Goal: Navigation & Orientation: Find specific page/section

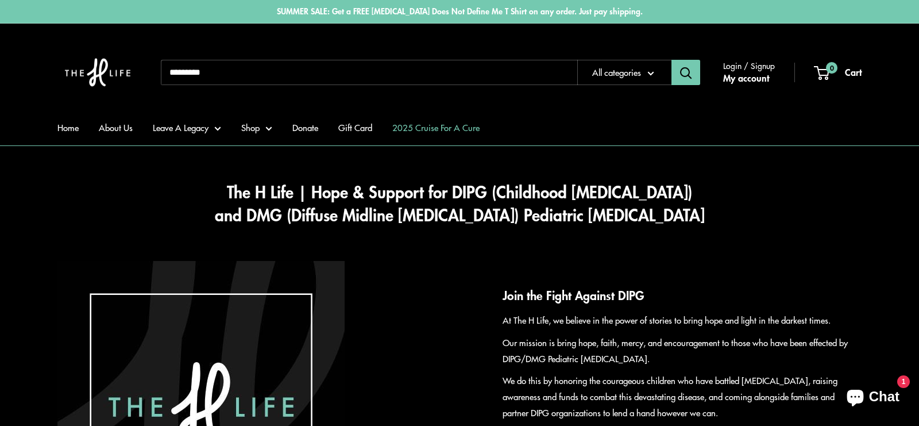
click at [440, 128] on link "2025 Cruise For A Cure" at bounding box center [435, 128] width 87 height 16
click at [116, 126] on link "About Us" at bounding box center [116, 128] width 34 height 16
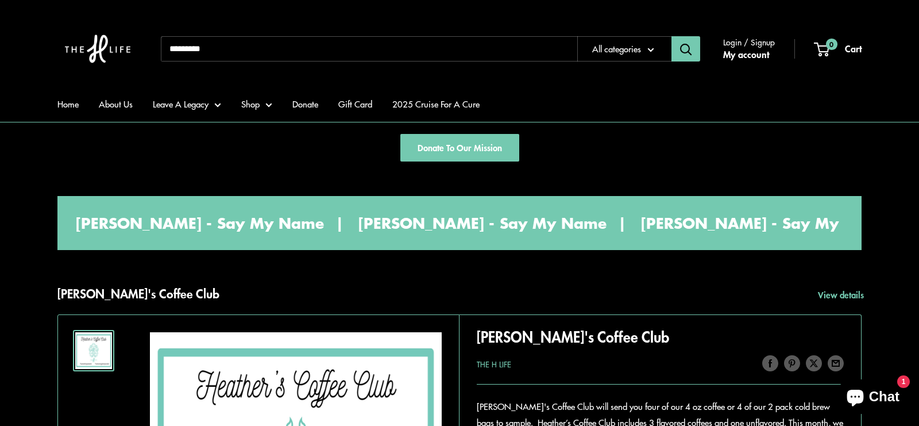
scroll to position [737, 0]
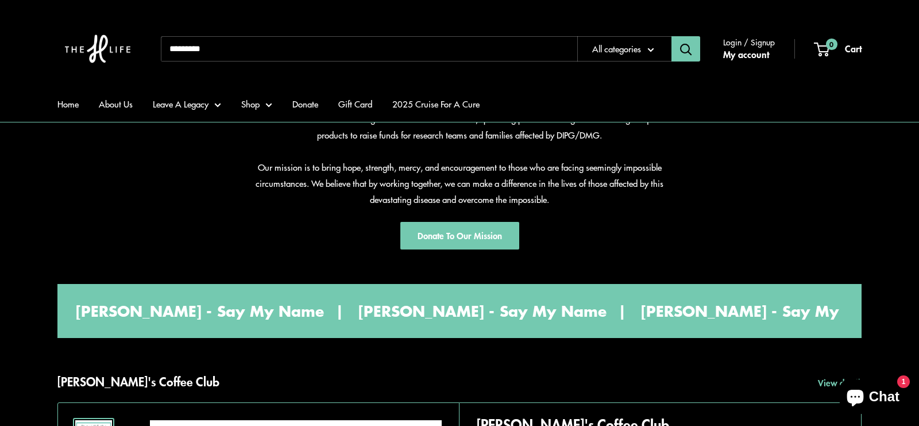
click at [687, 44] on button "Search" at bounding box center [686, 48] width 29 height 25
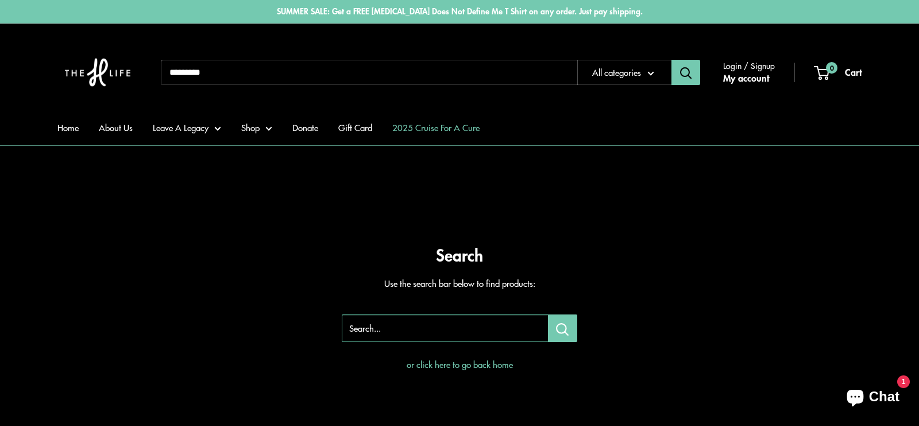
click at [441, 125] on link "2025 Cruise For A Cure" at bounding box center [435, 128] width 87 height 16
